Goal: Task Accomplishment & Management: Manage account settings

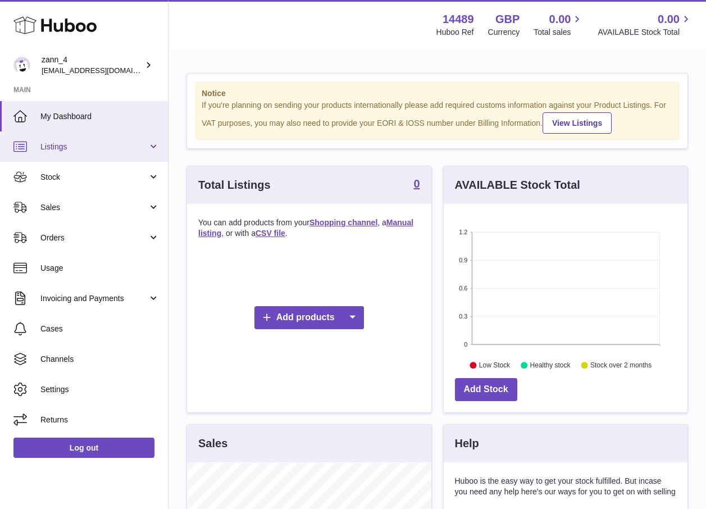
click at [153, 149] on link "Listings" at bounding box center [84, 146] width 168 height 30
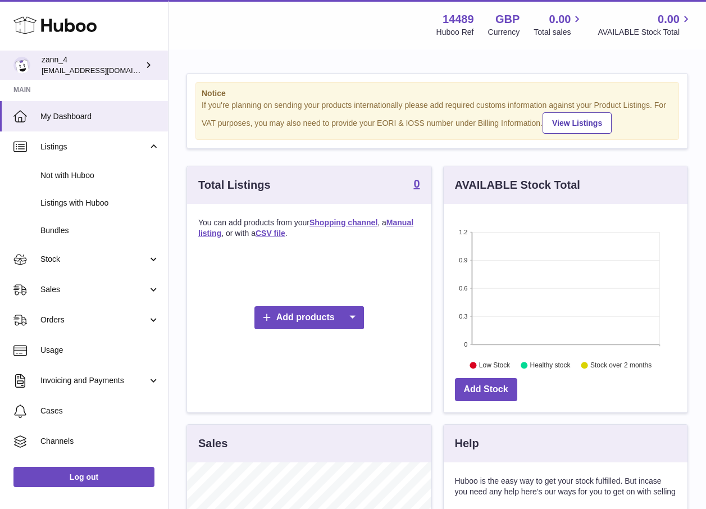
click at [83, 66] on span "[EMAIL_ADDRESS][DOMAIN_NAME]" at bounding box center [104, 70] width 124 height 9
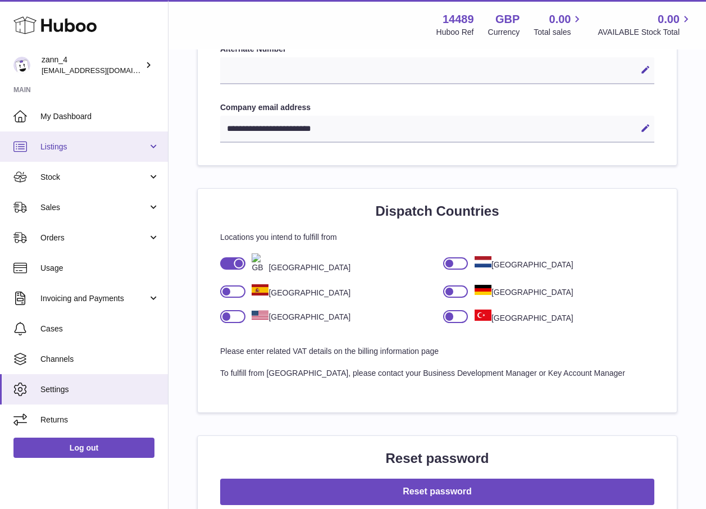
scroll to position [730, 0]
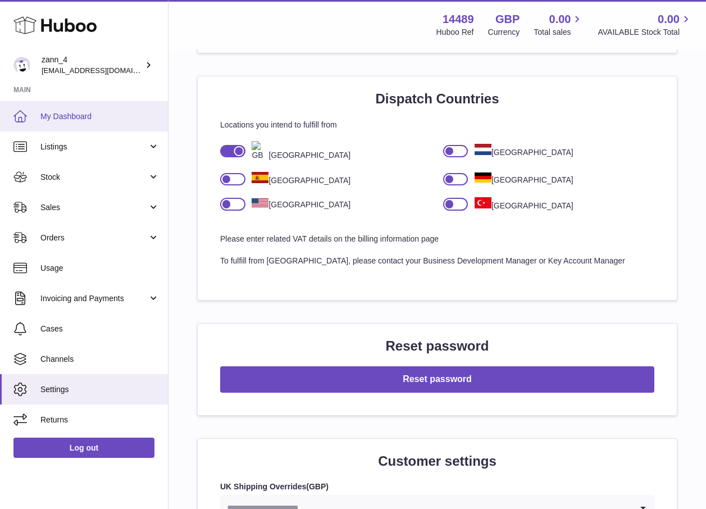
click at [76, 119] on span "My Dashboard" at bounding box center [99, 116] width 119 height 11
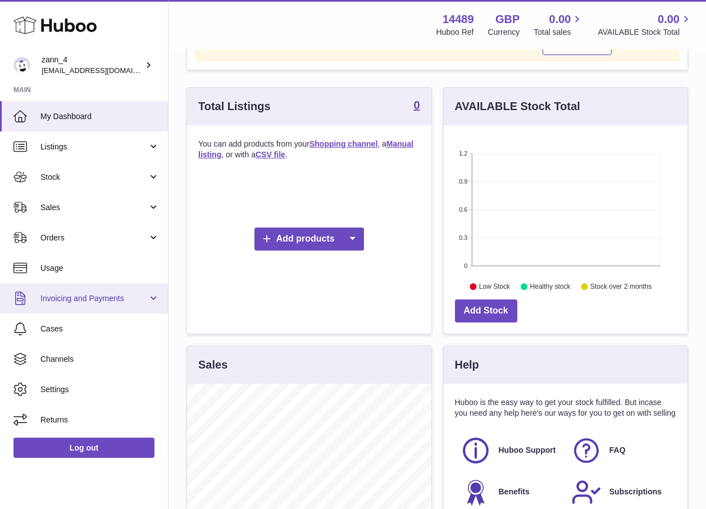
scroll to position [112, 0]
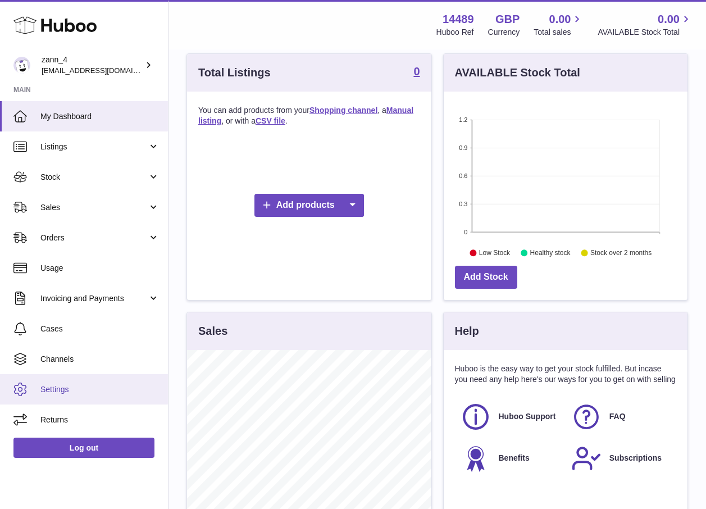
click at [59, 395] on link "Settings" at bounding box center [84, 389] width 168 height 30
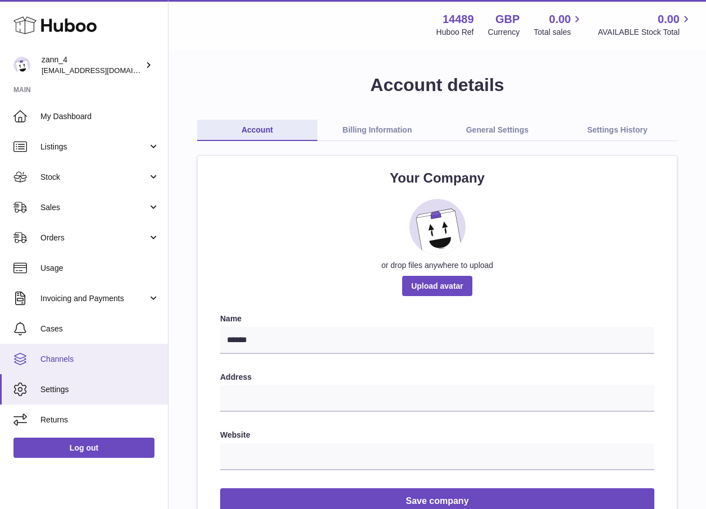
click at [71, 360] on span "Channels" at bounding box center [99, 359] width 119 height 11
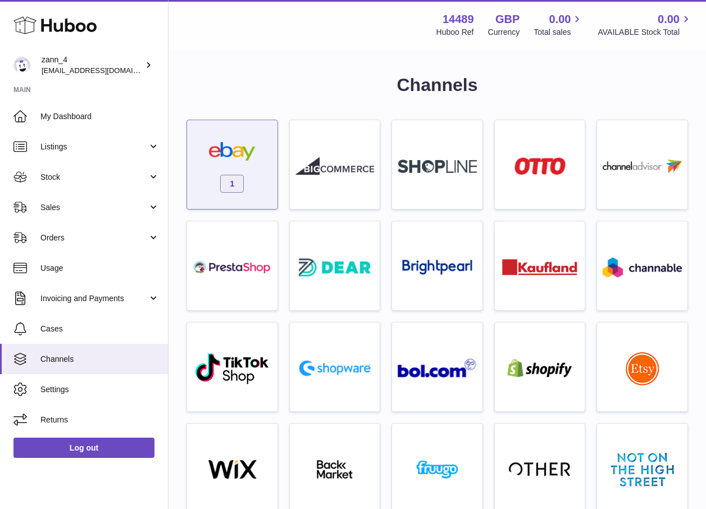
click at [229, 180] on span "1" at bounding box center [232, 184] width 24 height 18
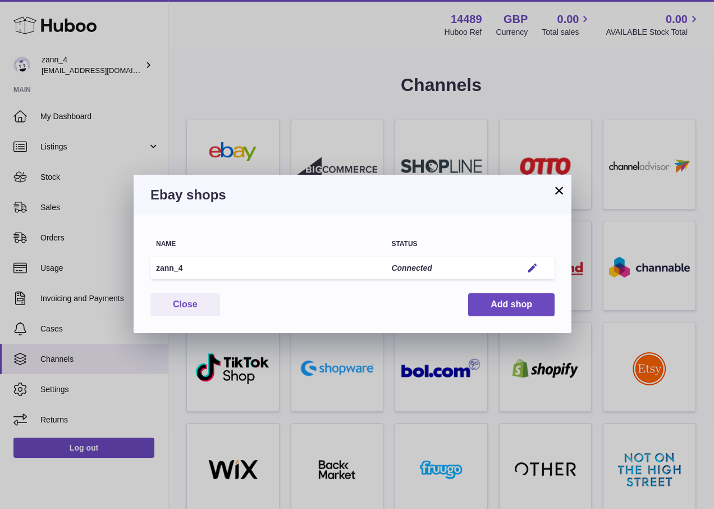
click at [558, 188] on button "×" at bounding box center [559, 190] width 13 height 13
